Goal: Navigation & Orientation: Find specific page/section

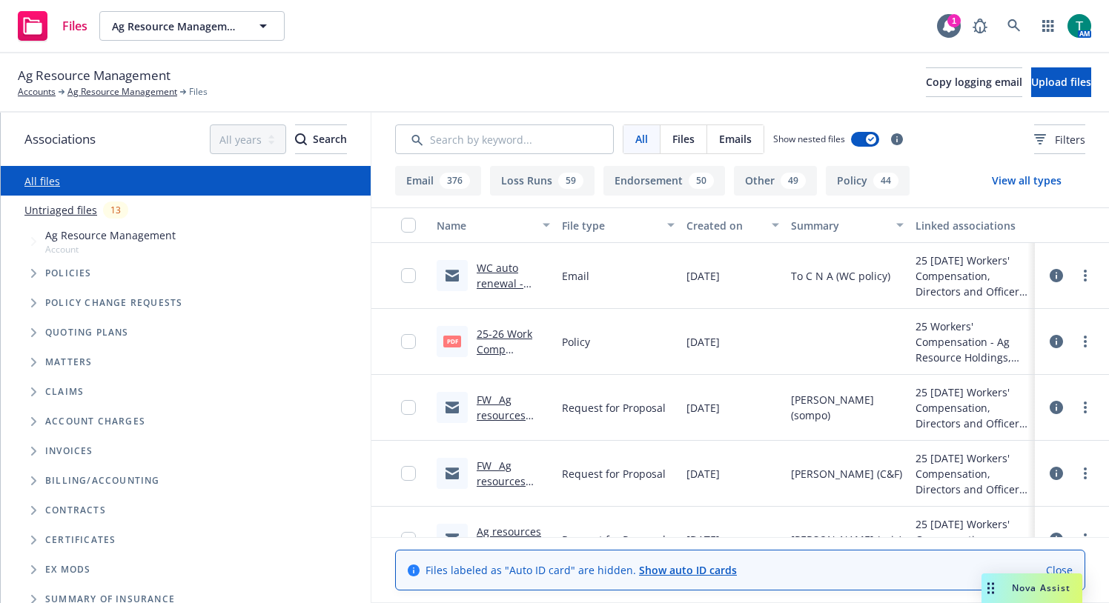
click at [36, 334] on icon "Tree Example" at bounding box center [34, 332] width 6 height 9
